Goal: Find specific page/section: Find specific page/section

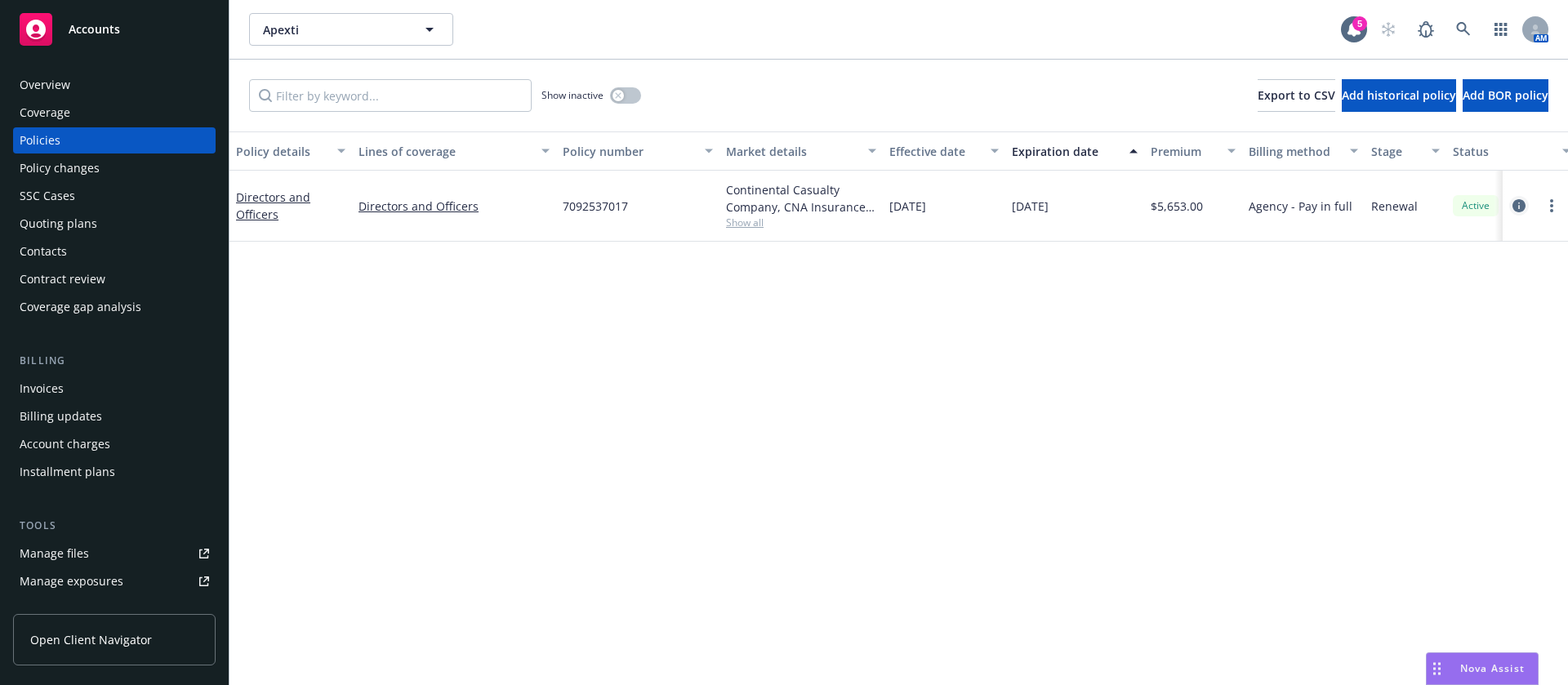
click at [1520, 203] on icon "circleInformation" at bounding box center [1519, 205] width 13 height 13
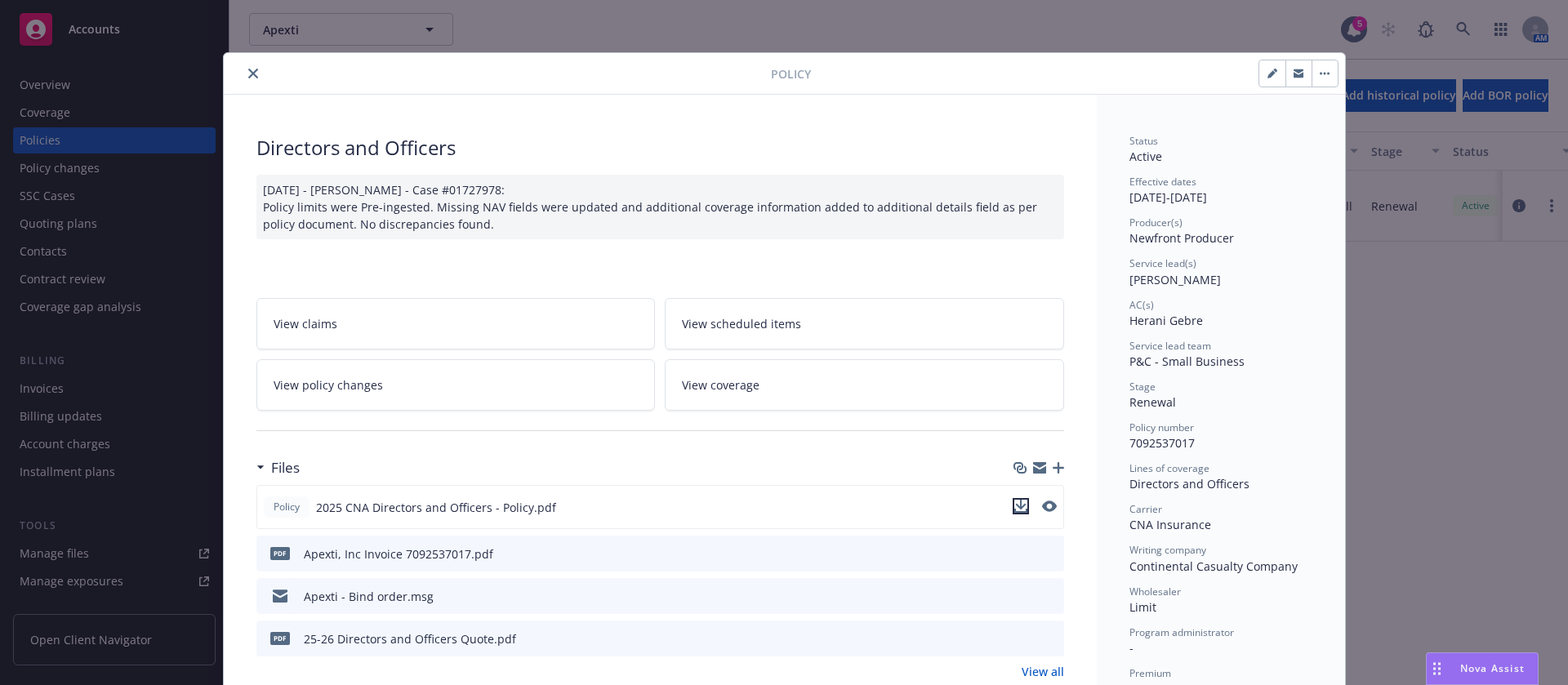
click at [1014, 507] on icon "download file" at bounding box center [1020, 506] width 13 height 13
click at [248, 77] on icon "close" at bounding box center [253, 73] width 10 height 10
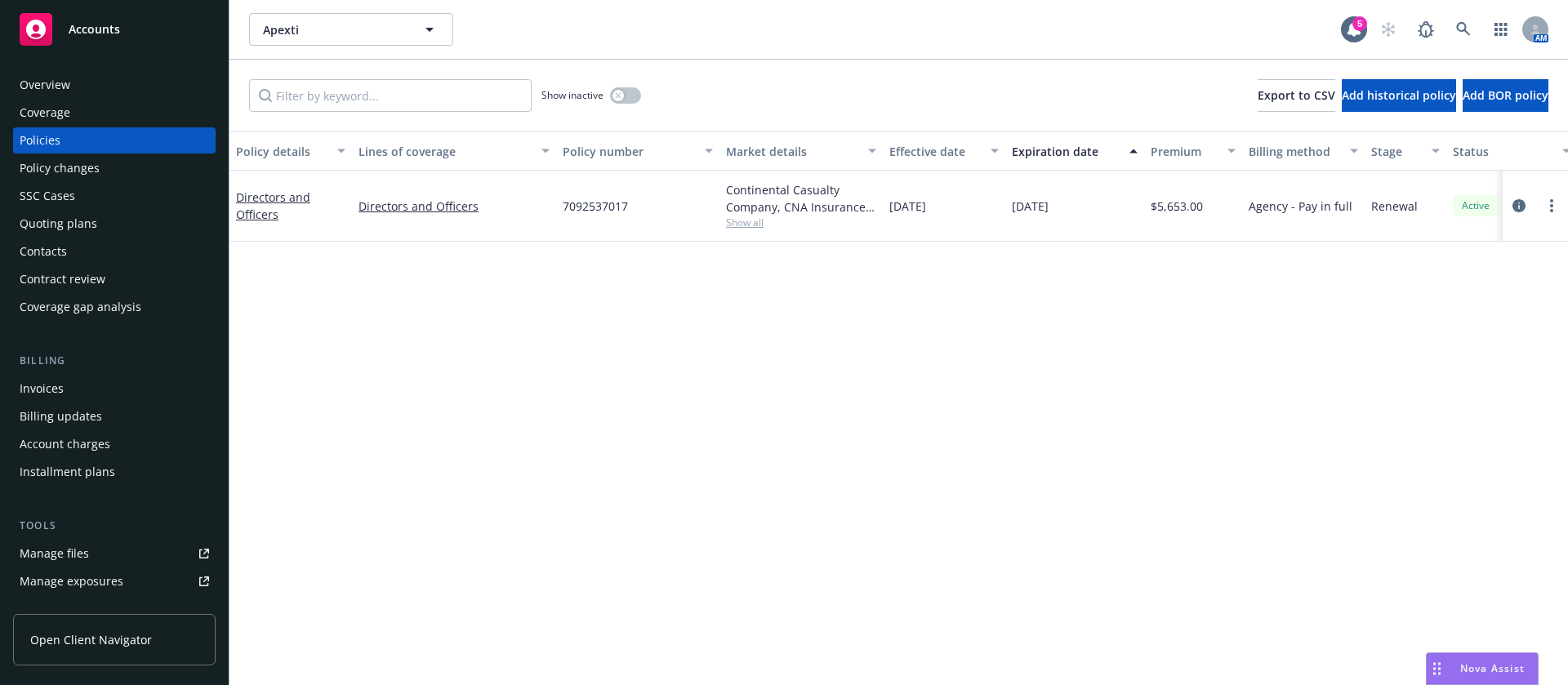
click at [95, 247] on div "Contacts" at bounding box center [114, 252] width 189 height 26
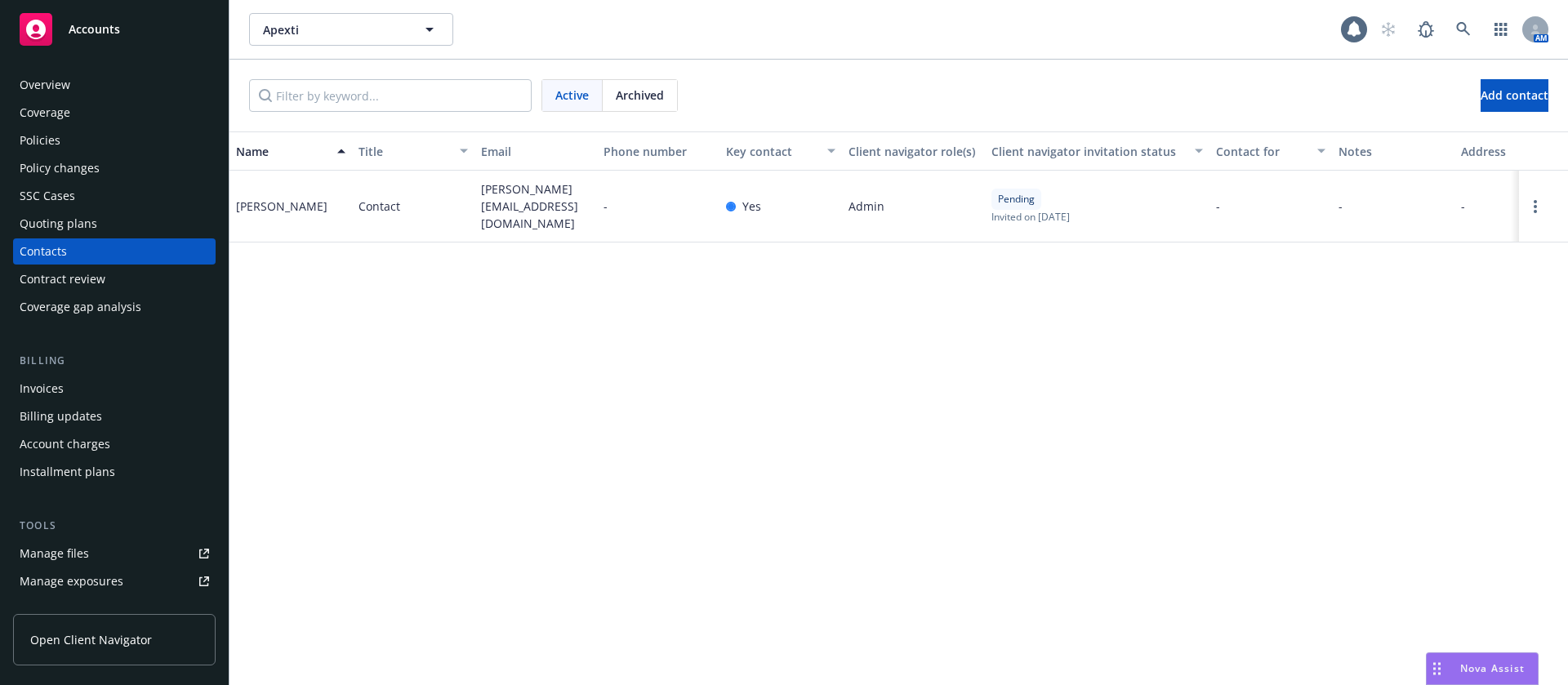
click at [527, 198] on span "stephen@apexti.com" at bounding box center [535, 206] width 109 height 51
copy span "stephen@apexti.com"
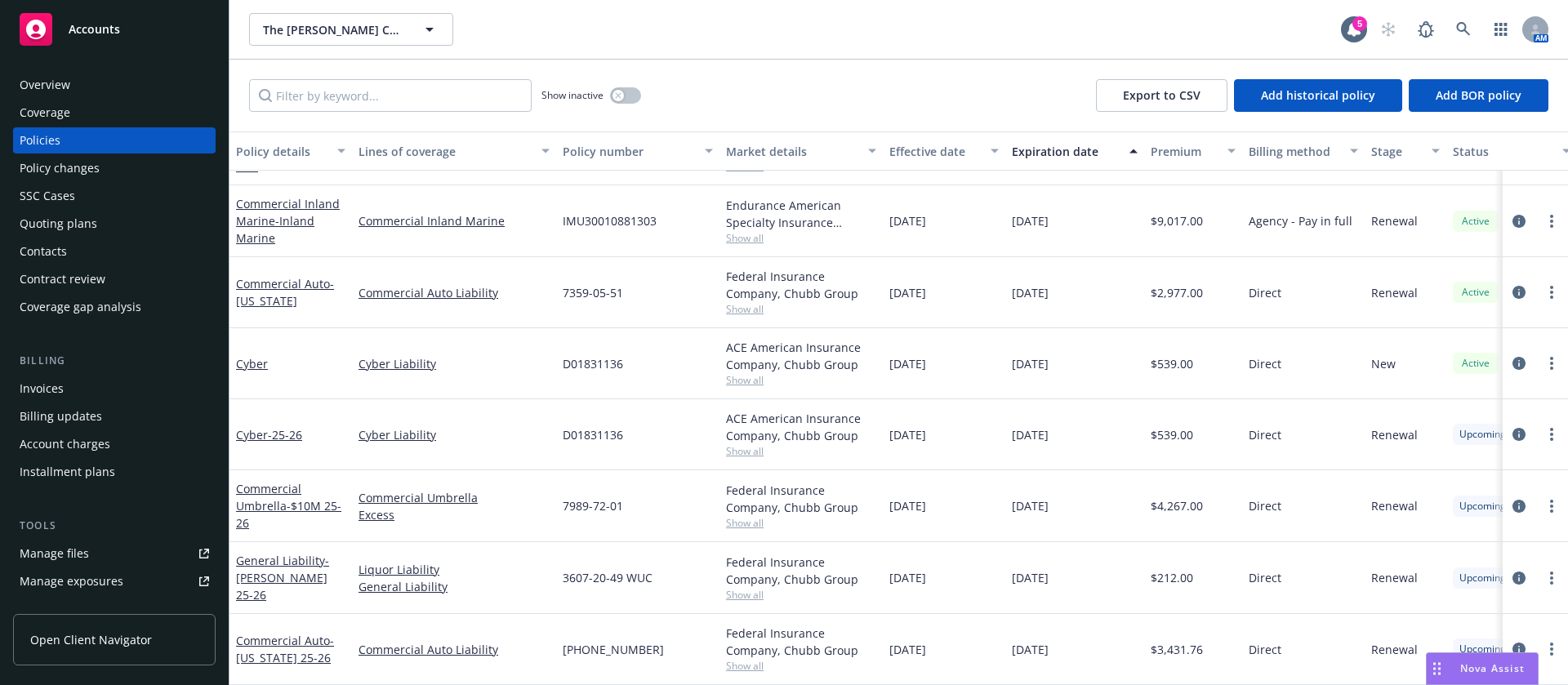
scroll to position [89, 0]
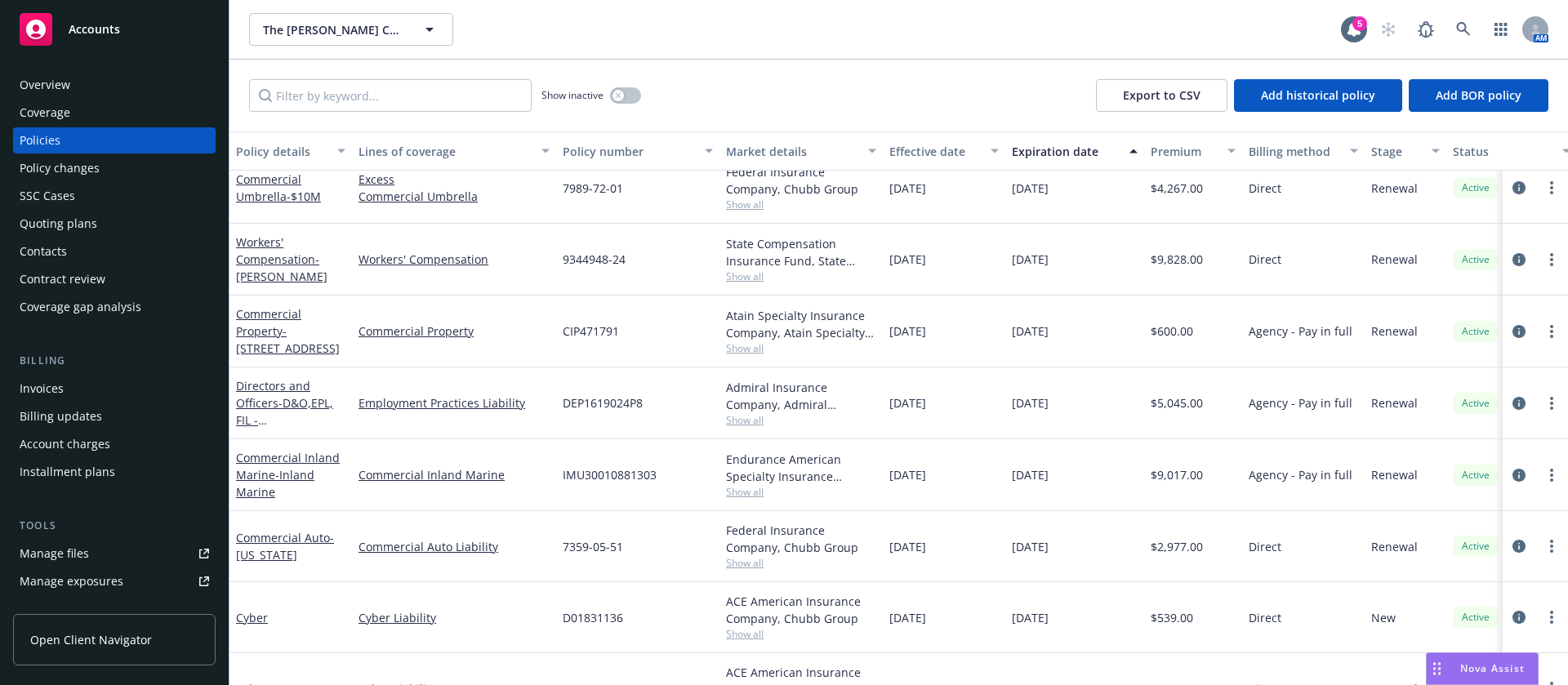
click at [750, 354] on span "Show all" at bounding box center [801, 349] width 151 height 14
click at [1466, 31] on icon at bounding box center [1463, 29] width 14 height 14
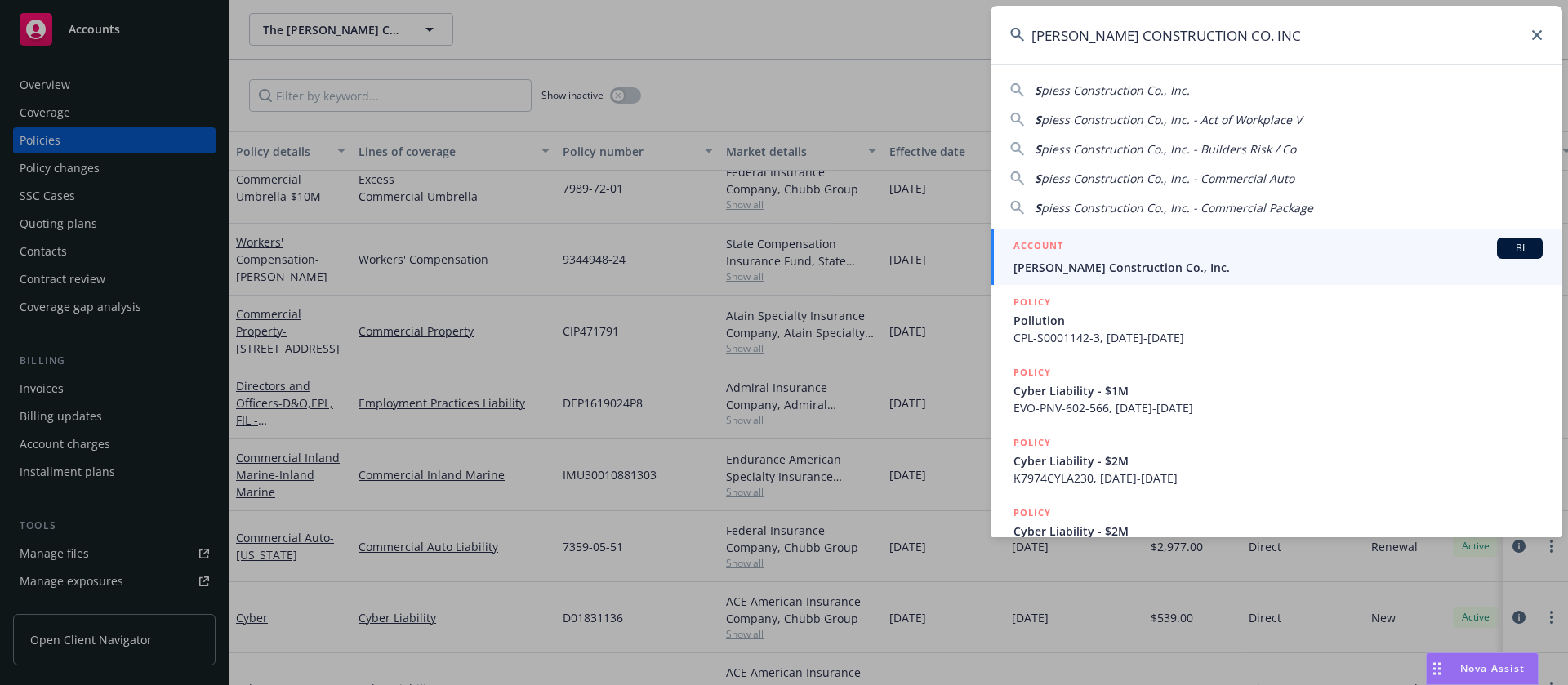
type input "[PERSON_NAME] CONSTRUCTION CO. INC"
click at [1154, 263] on span "[PERSON_NAME] Construction Co., Inc." at bounding box center [1277, 267] width 529 height 17
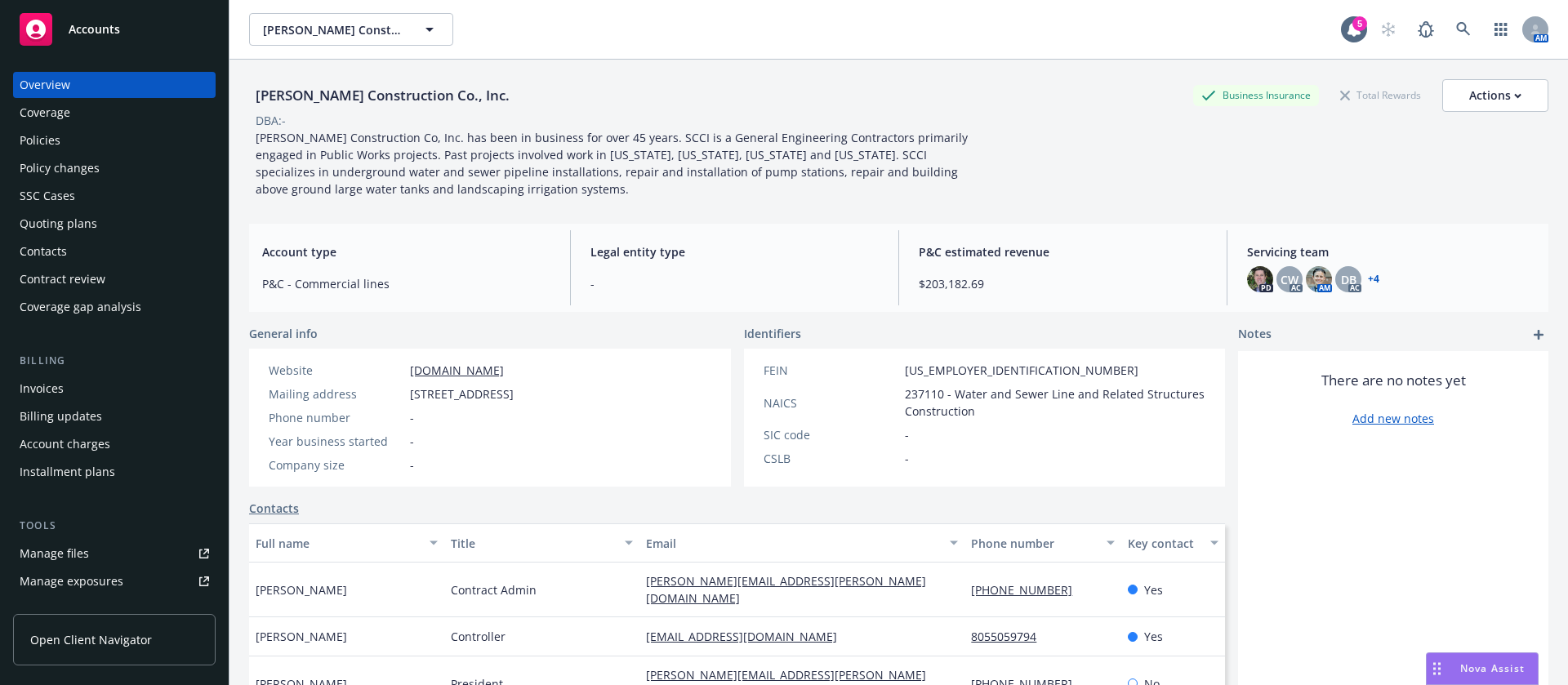
click at [106, 140] on div "Policies" at bounding box center [114, 141] width 189 height 26
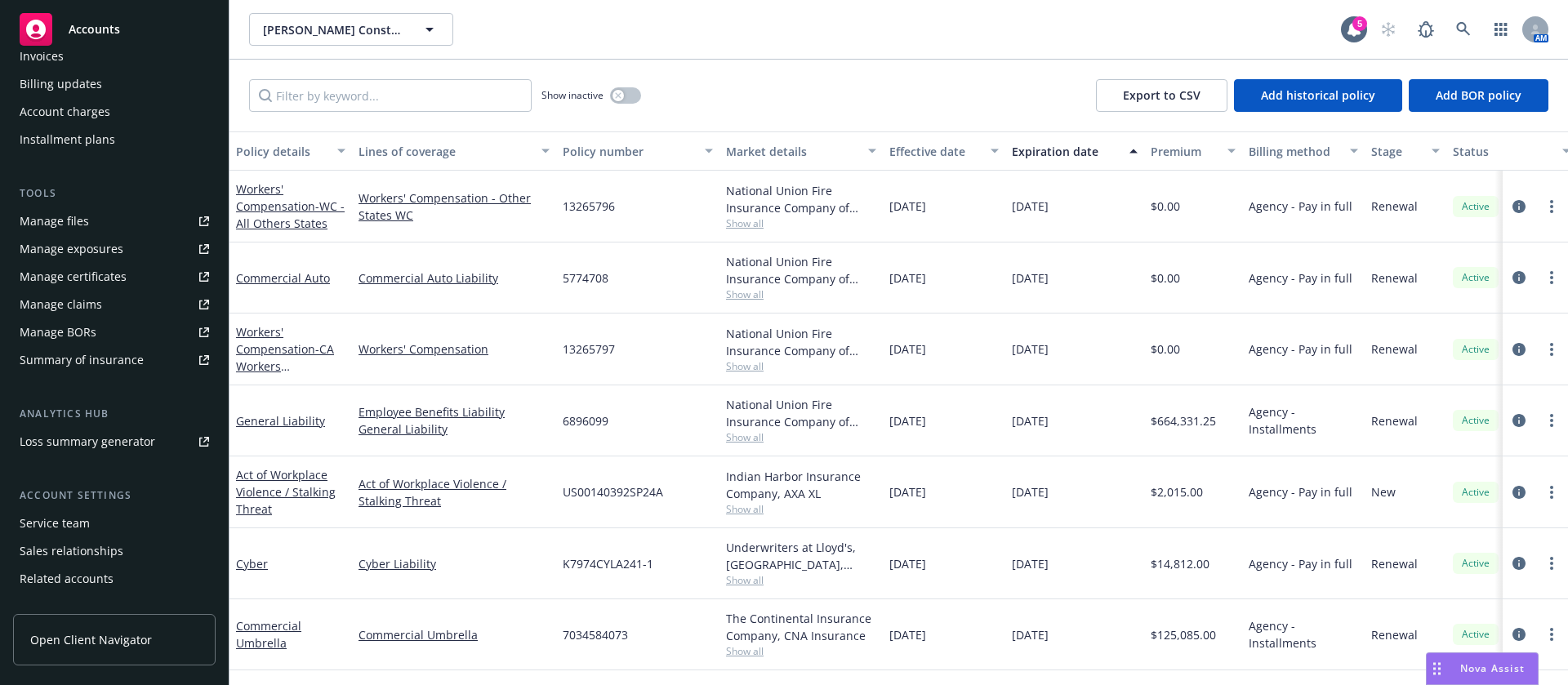
scroll to position [379, 0]
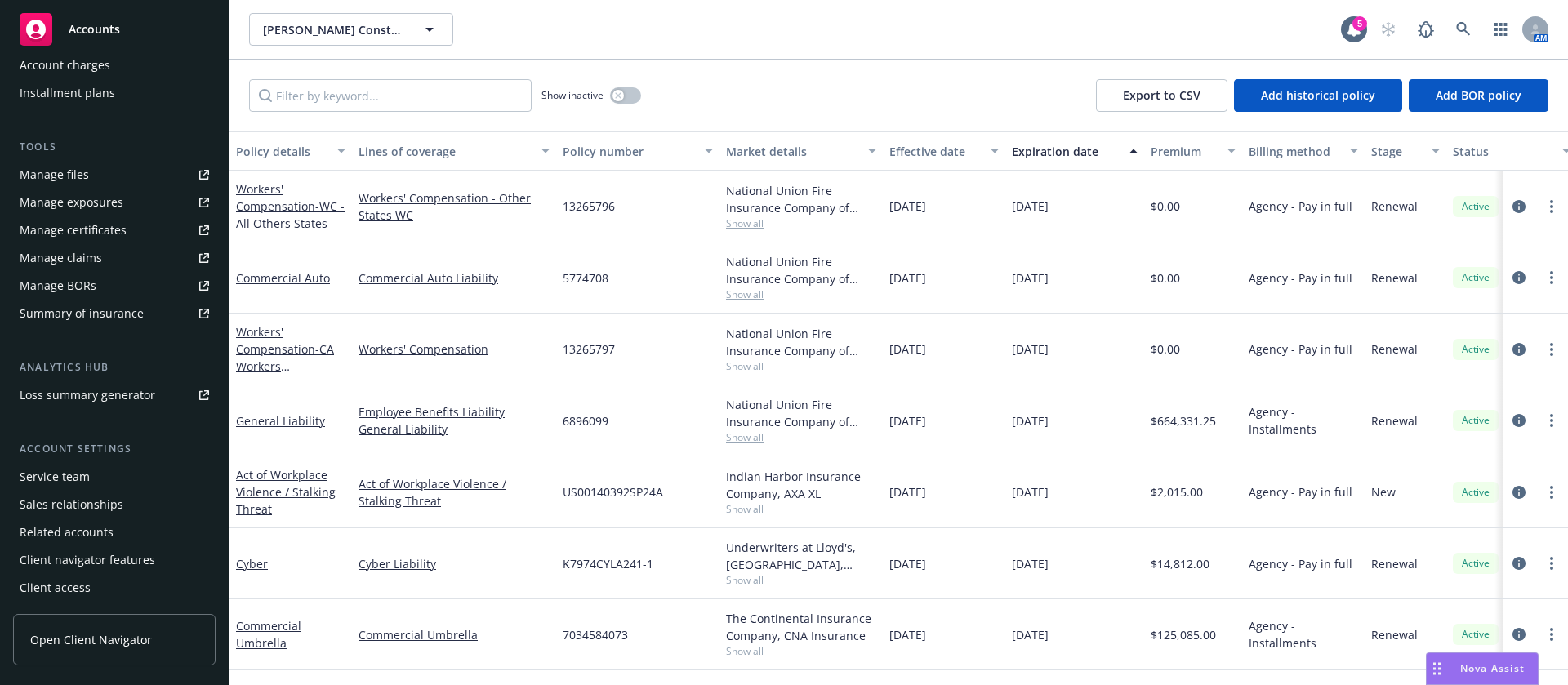
click at [107, 486] on div "Service team" at bounding box center [114, 477] width 189 height 26
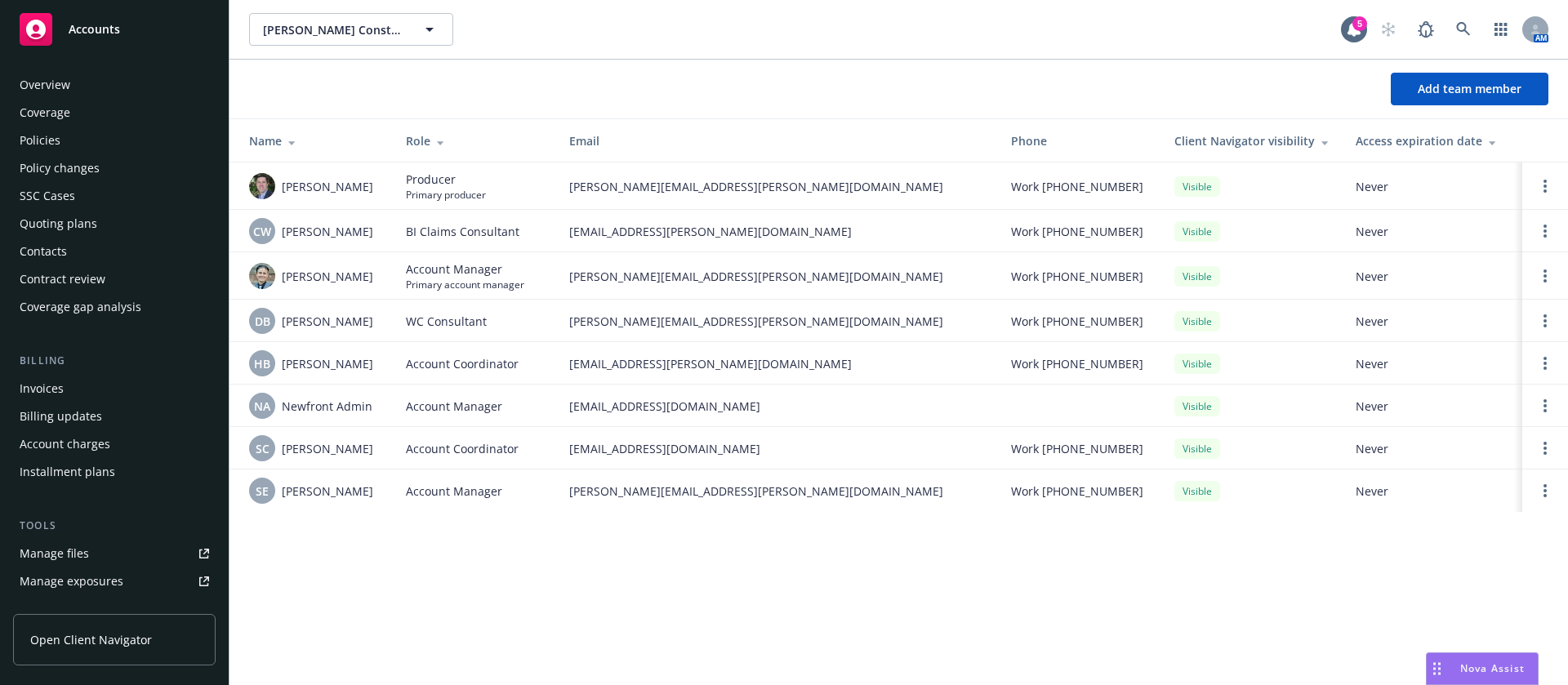
click at [55, 144] on div "Policies" at bounding box center [40, 141] width 40 height 26
